Goal: Information Seeking & Learning: Learn about a topic

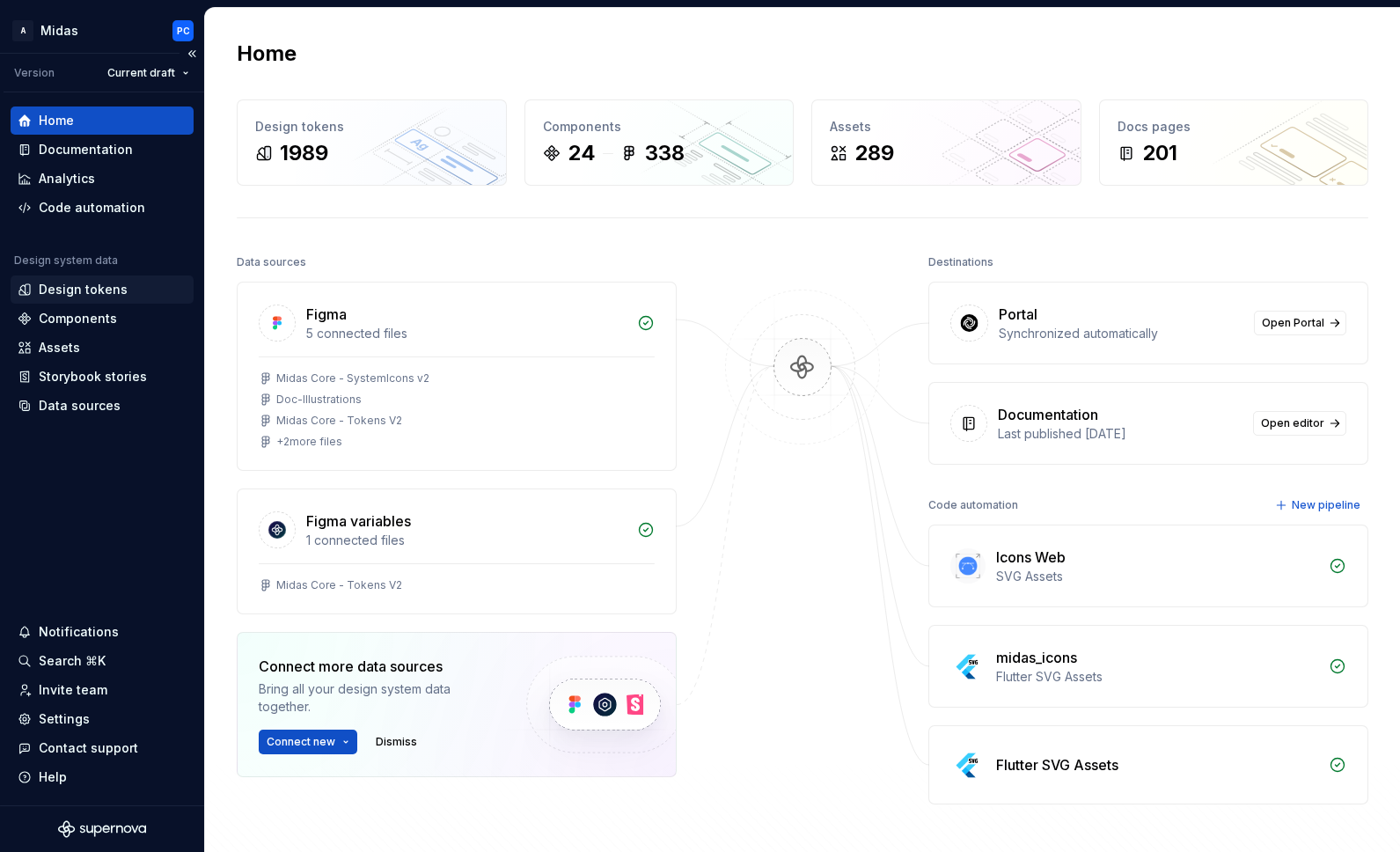
click at [98, 298] on div "Design tokens" at bounding box center [83, 290] width 89 height 18
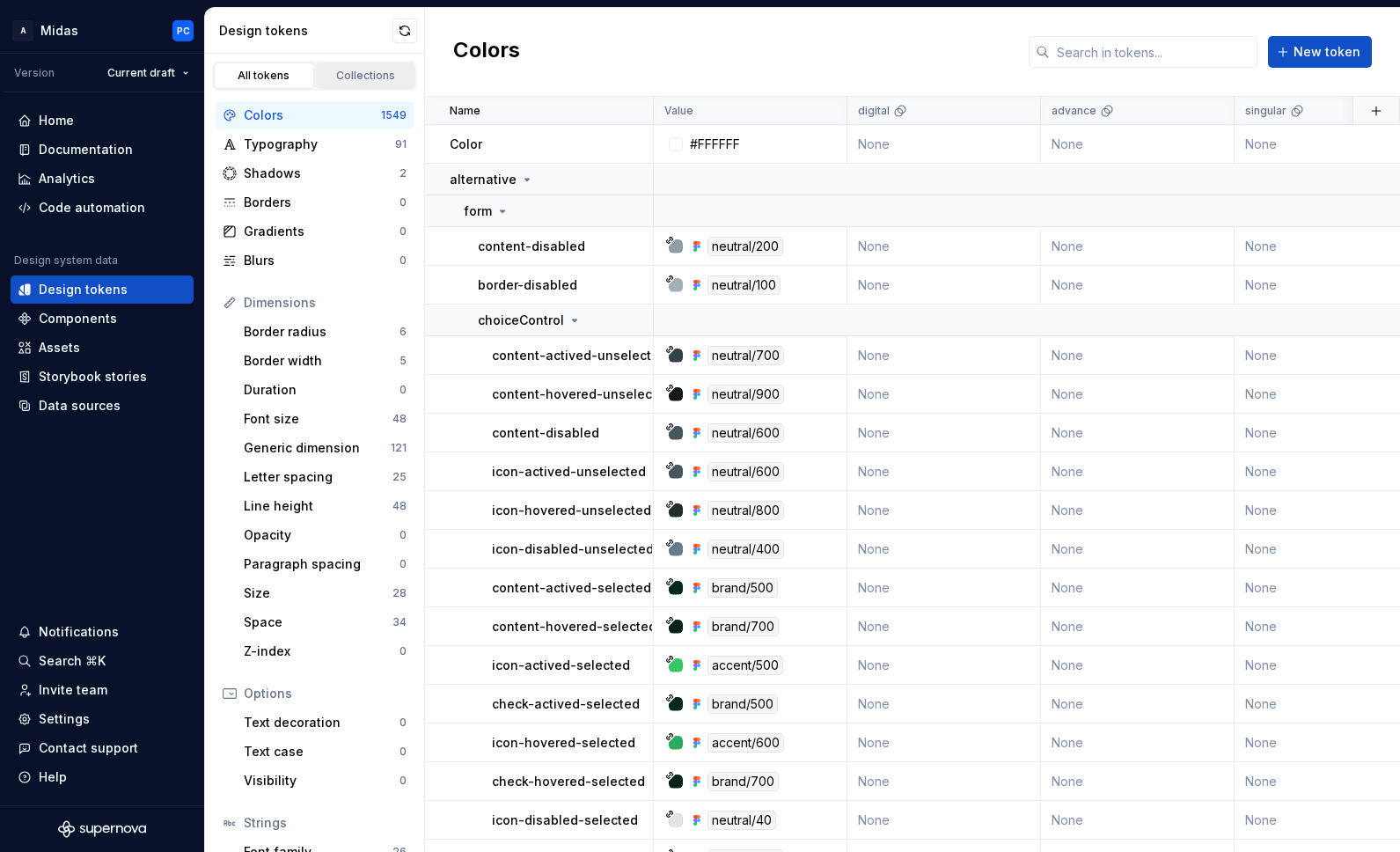
click at [362, 83] on link "Collections" at bounding box center [366, 75] width 100 height 26
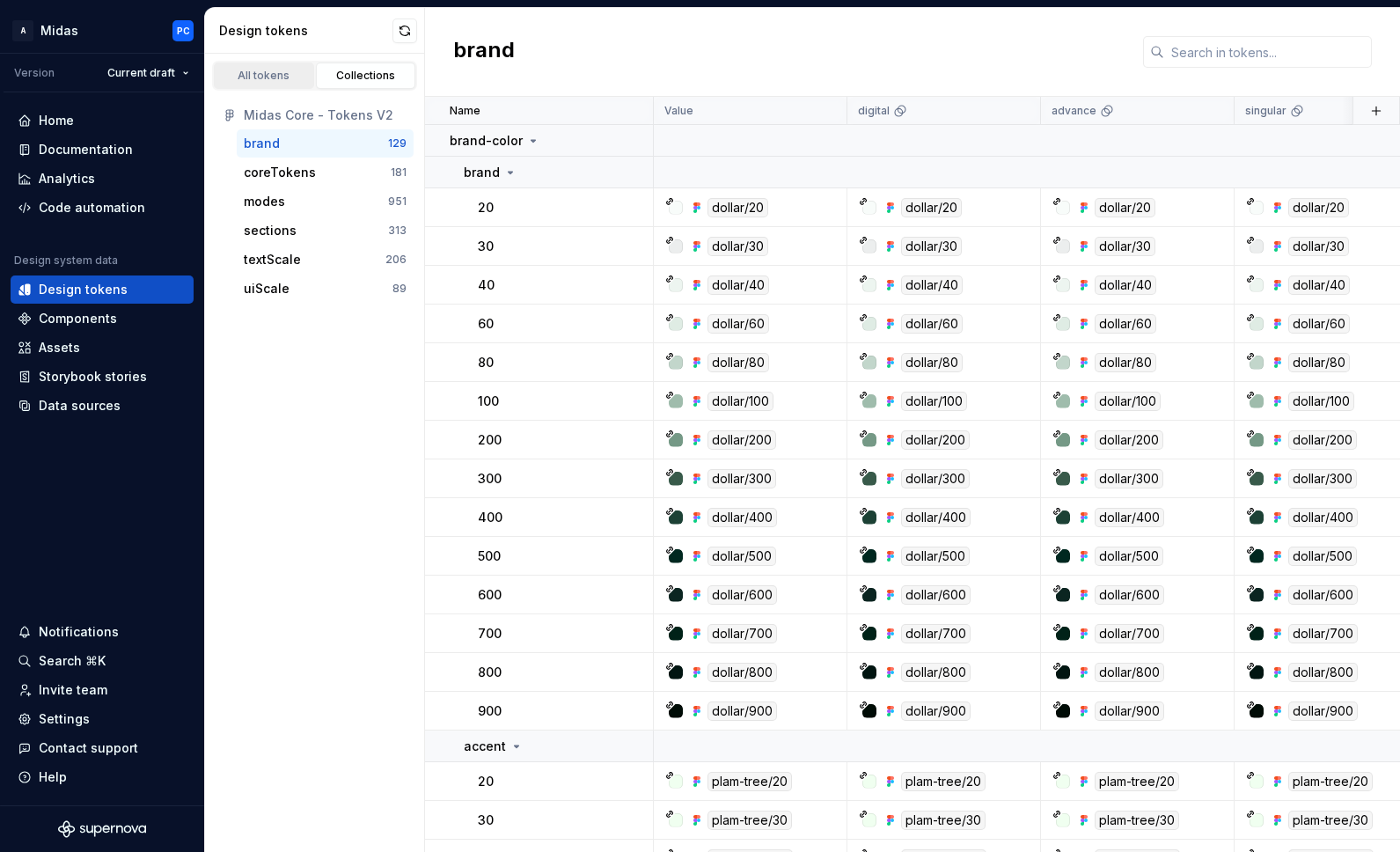
click at [280, 73] on div "All tokens" at bounding box center [264, 75] width 88 height 14
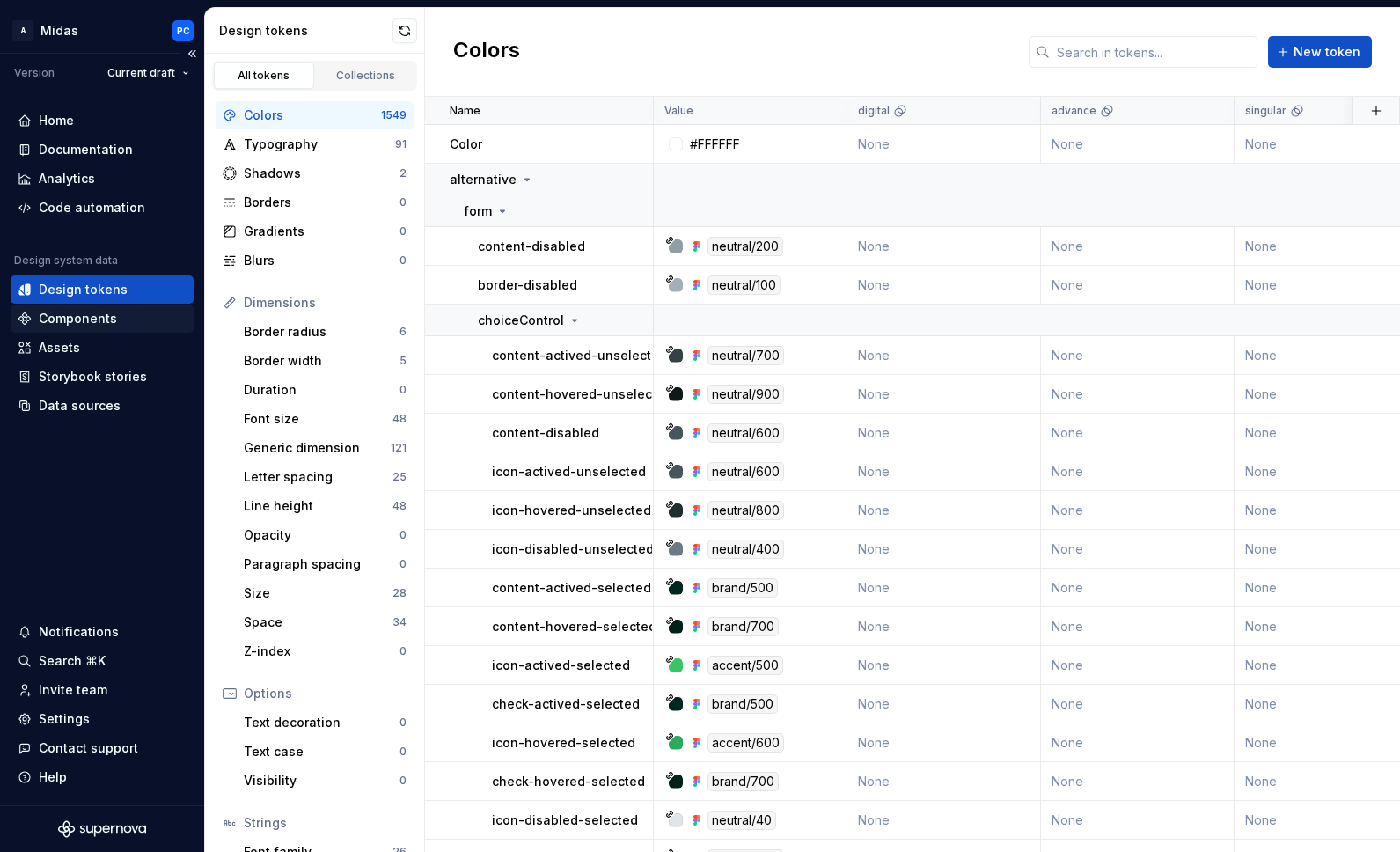
click at [106, 318] on div "Components" at bounding box center [78, 318] width 78 height 18
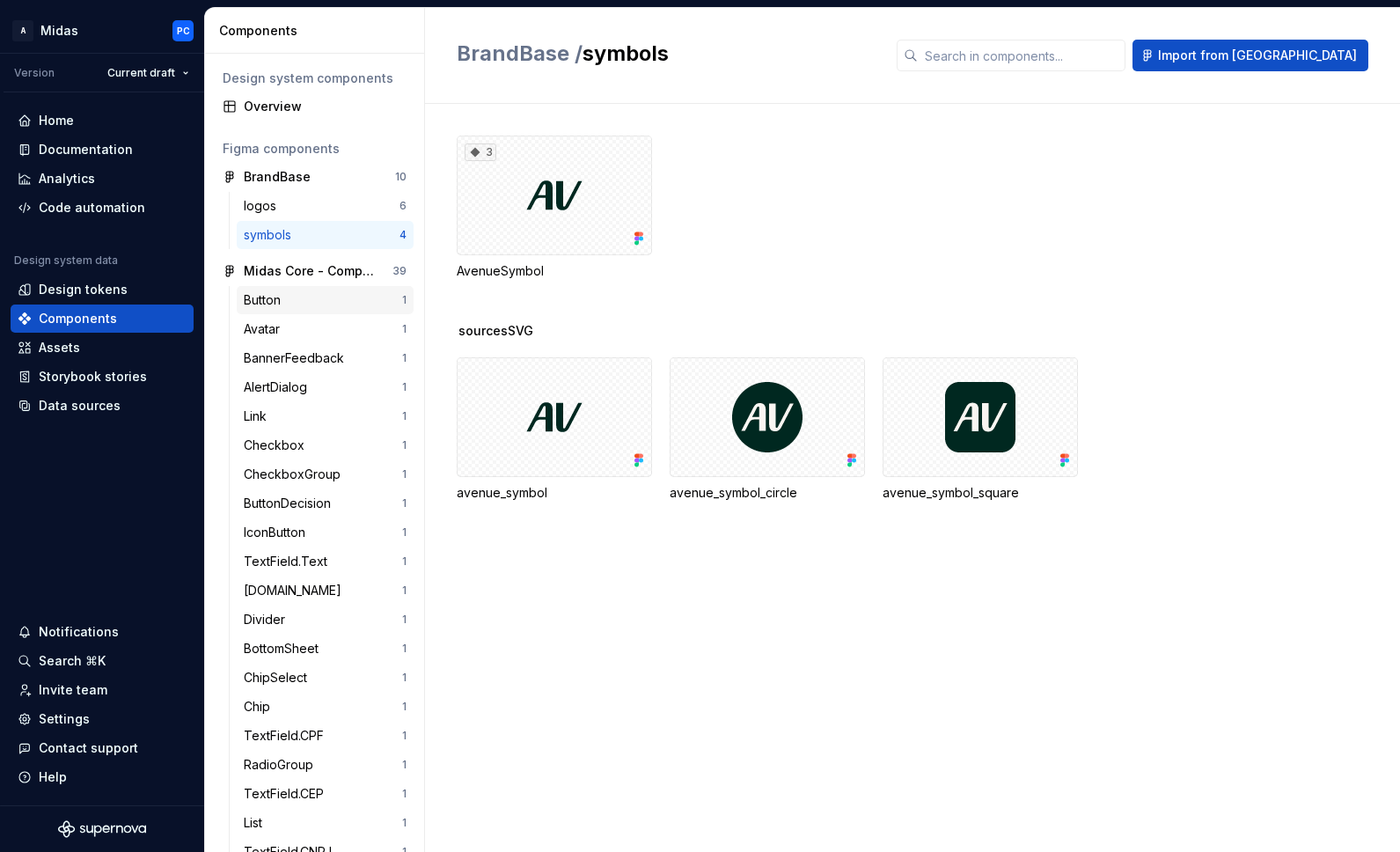
click at [283, 298] on div "Button" at bounding box center [265, 301] width 44 height 18
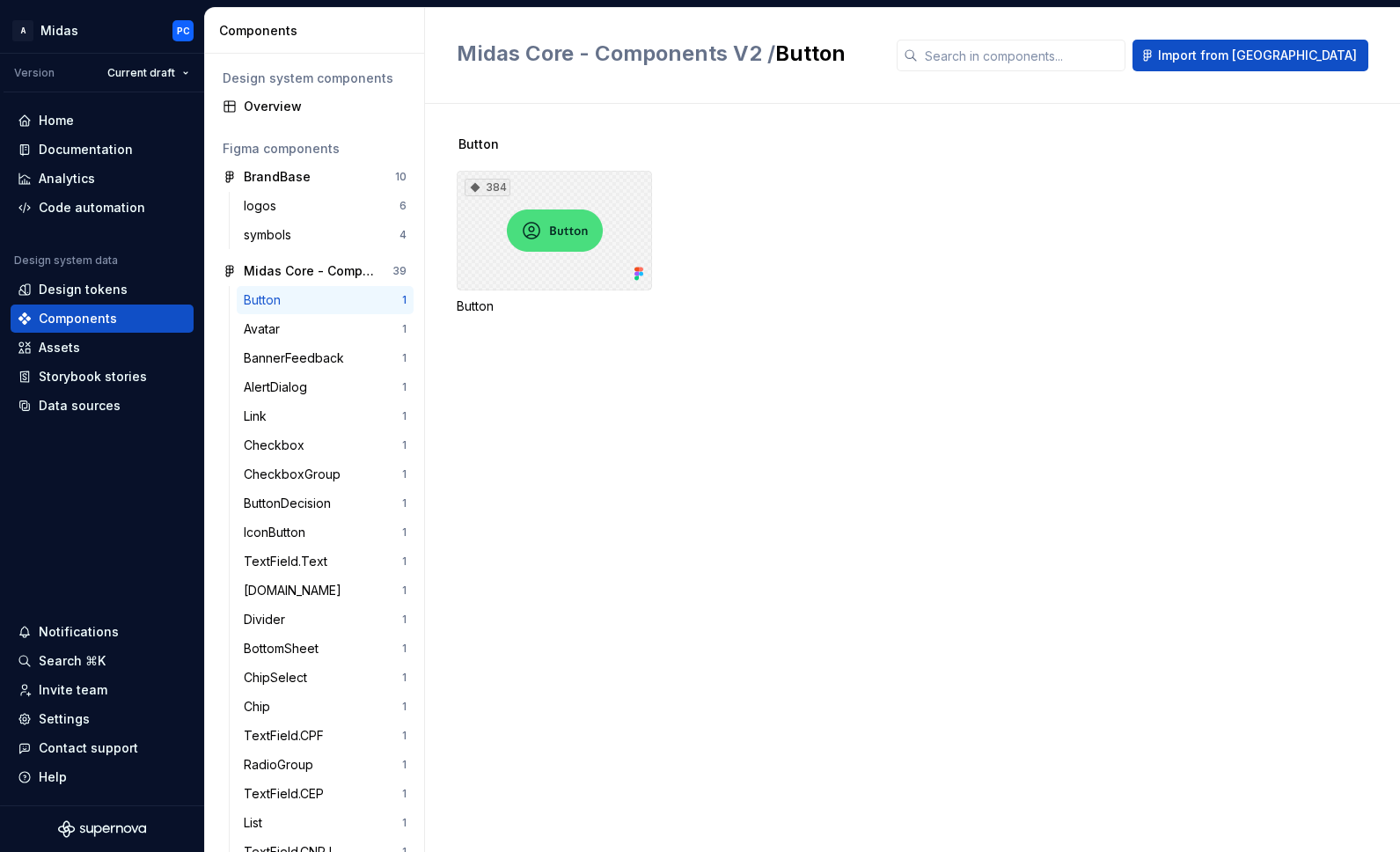
click at [517, 264] on div "384" at bounding box center [555, 230] width 196 height 119
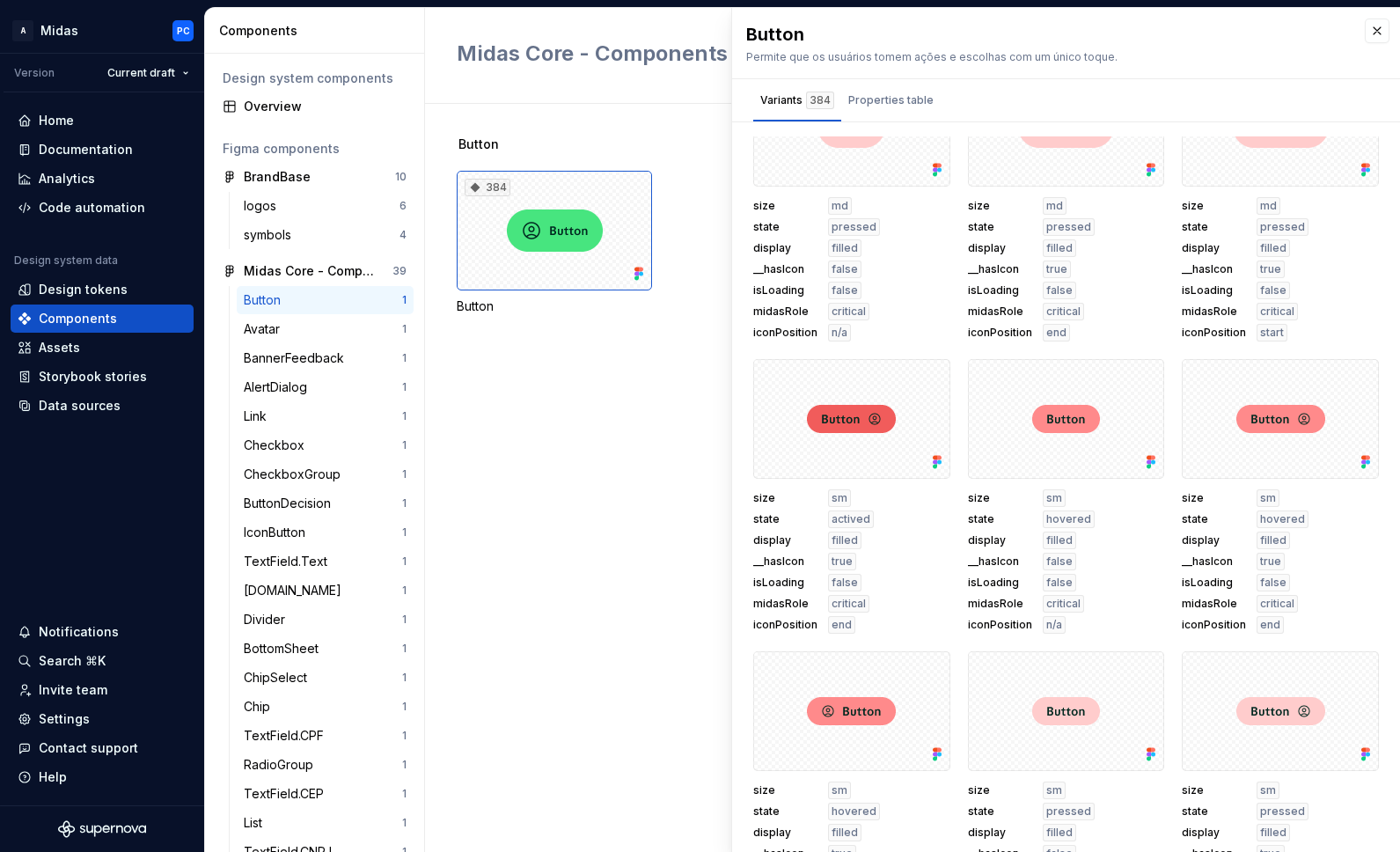
scroll to position [3893, 0]
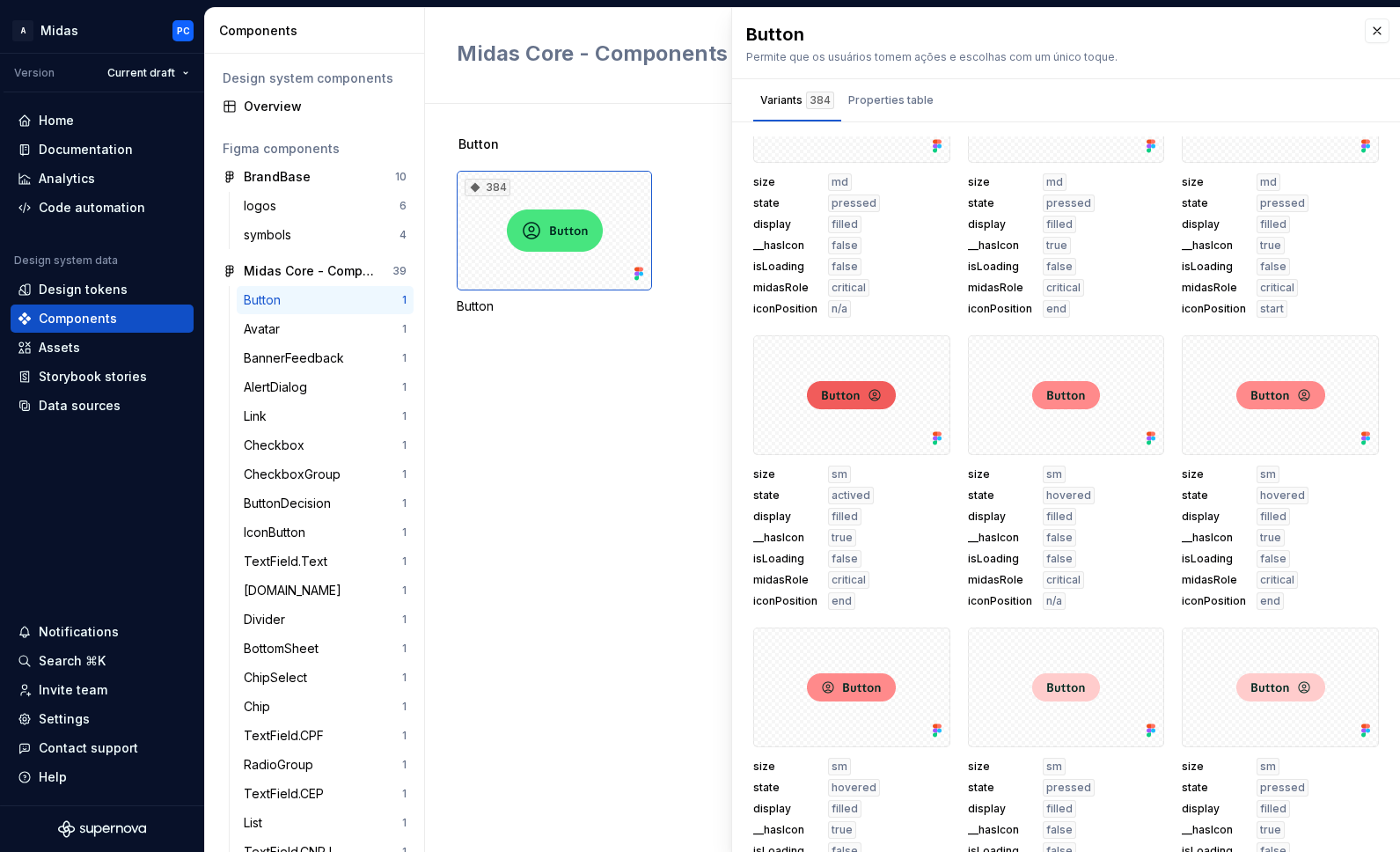
click at [1027, 251] on span "__hasIcon" at bounding box center [1001, 246] width 65 height 14
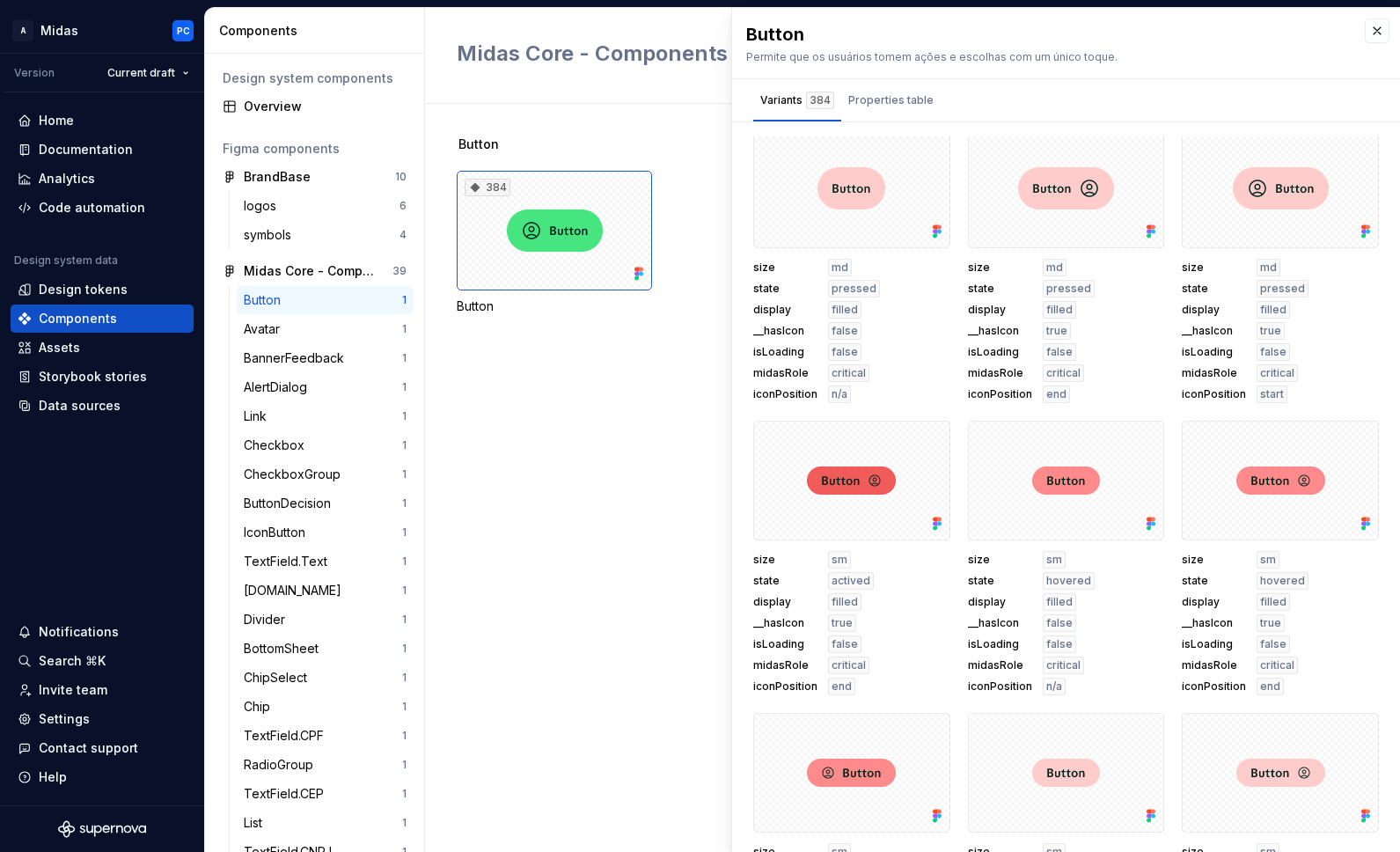
scroll to position [3800, 0]
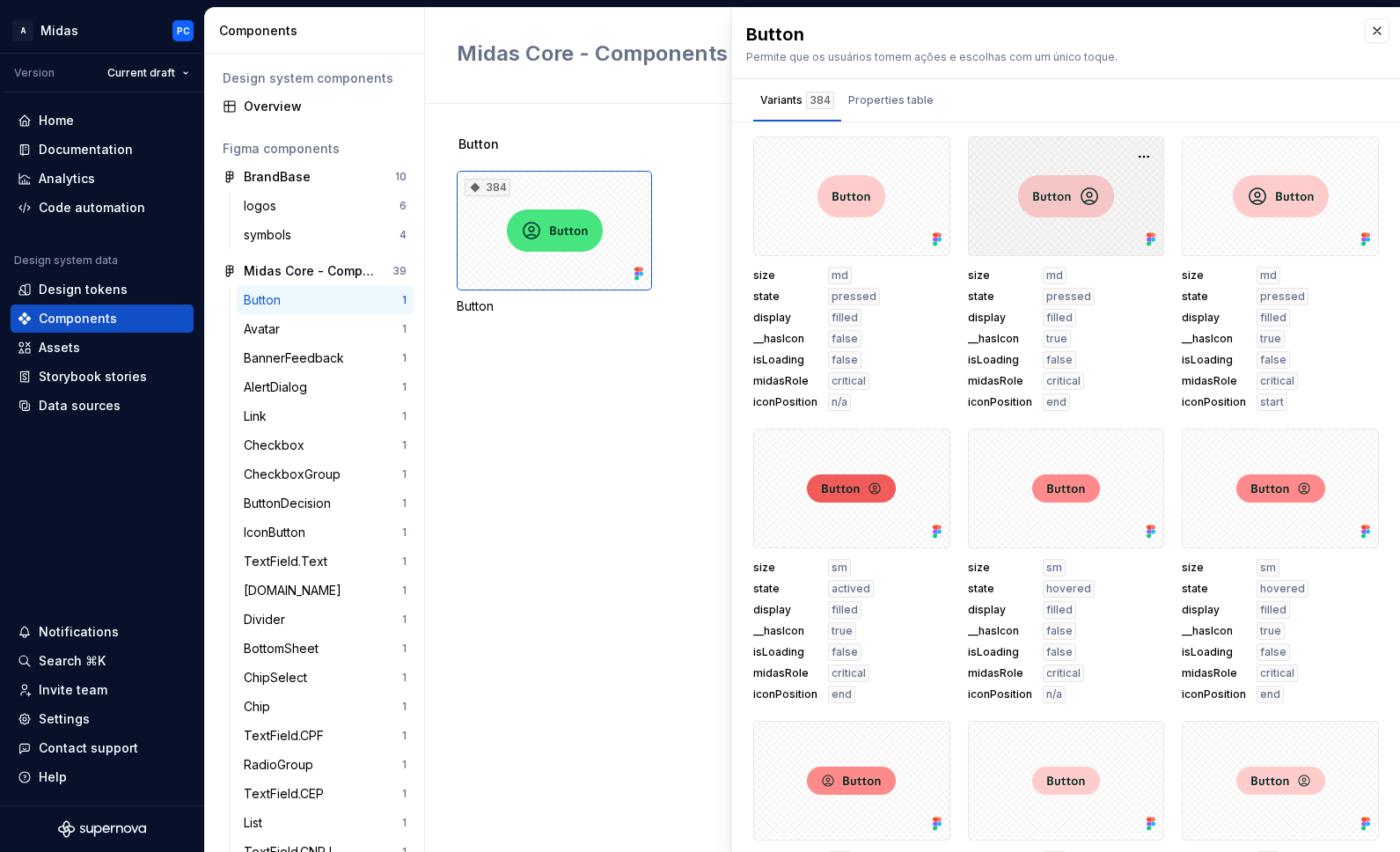
click at [1044, 195] on div at bounding box center [1066, 196] width 197 height 119
click at [1116, 231] on div at bounding box center [1066, 196] width 197 height 119
drag, startPoint x: 1075, startPoint y: 209, endPoint x: 1094, endPoint y: 212, distance: 19.2
click at [1075, 209] on div at bounding box center [1066, 196] width 197 height 119
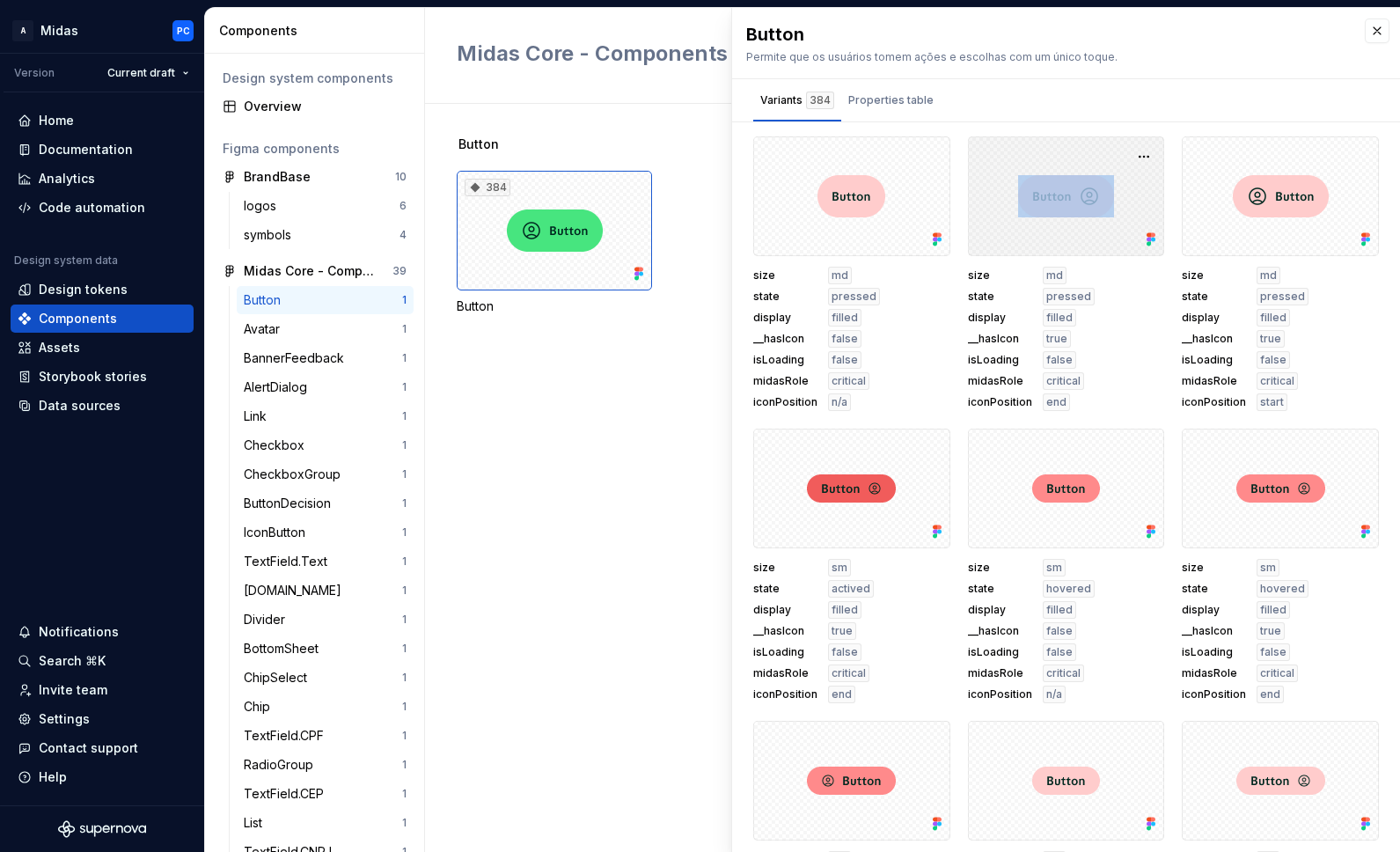
click at [1149, 235] on icon at bounding box center [1148, 235] width 4 height 4
click at [1148, 239] on icon at bounding box center [1148, 240] width 4 height 4
click at [1140, 160] on button "button" at bounding box center [1143, 156] width 24 height 24
click at [1117, 185] on div "Open in [GEOGRAPHIC_DATA]" at bounding box center [1088, 209] width 115 height 53
